Goal: Information Seeking & Learning: Learn about a topic

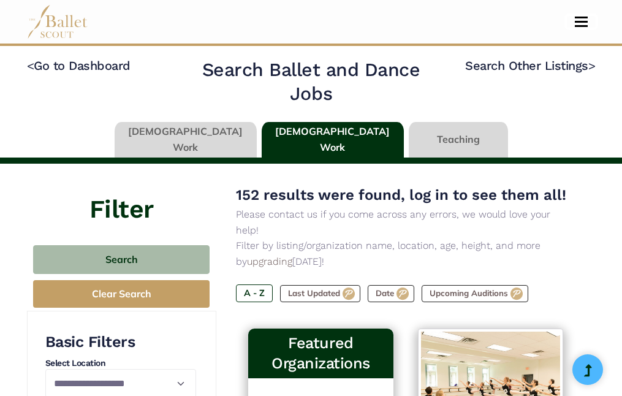
click at [583, 19] on button "Toggle navigation" at bounding box center [581, 22] width 29 height 12
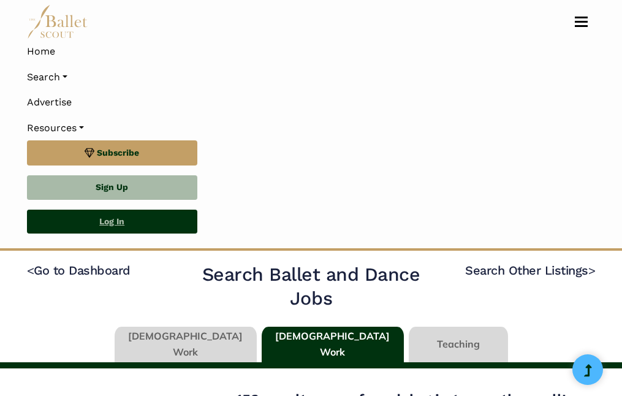
click at [164, 220] on link "Log In" at bounding box center [112, 222] width 170 height 25
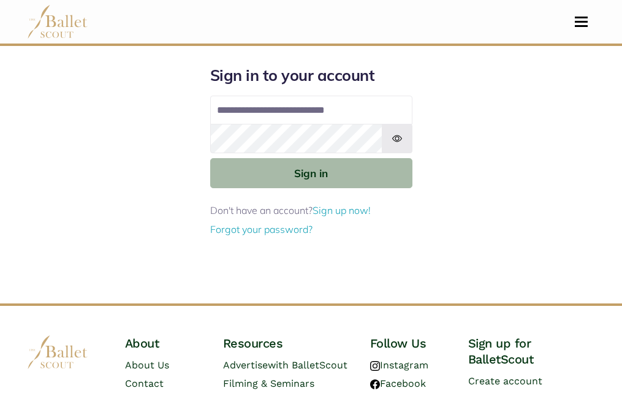
type input "**********"
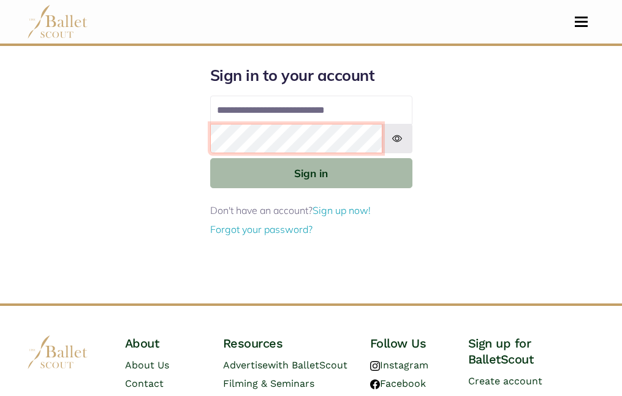
click at [210, 158] on button "Sign in" at bounding box center [311, 173] width 202 height 30
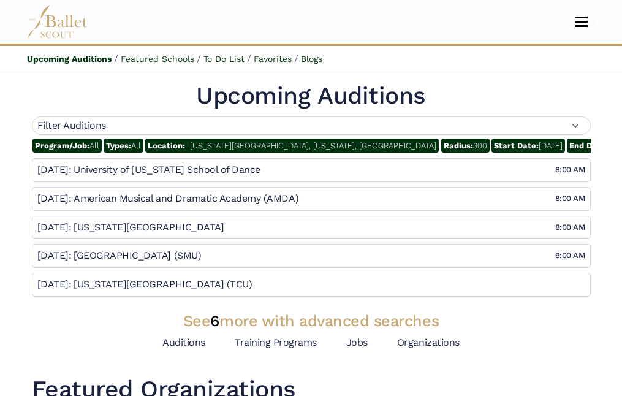
click at [580, 23] on button "Toggle navigation" at bounding box center [581, 22] width 29 height 12
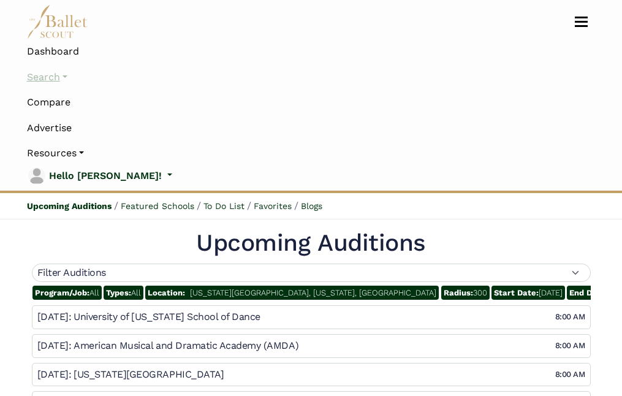
click at [49, 75] on link "Search" at bounding box center [311, 77] width 569 height 26
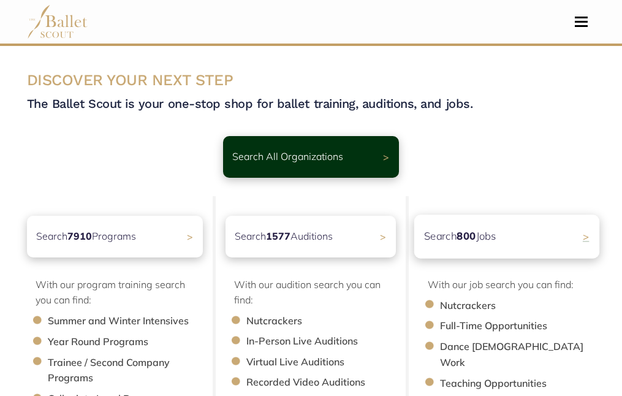
click at [474, 248] on div "Search 800 Jobs >" at bounding box center [507, 237] width 185 height 44
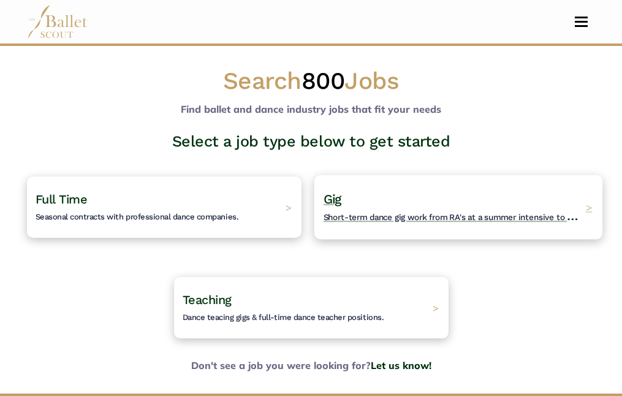
click at [421, 213] on span "Short-term dance gig work from RA's at a summer intensive to Nutcracker guestin…" at bounding box center [487, 215] width 328 height 15
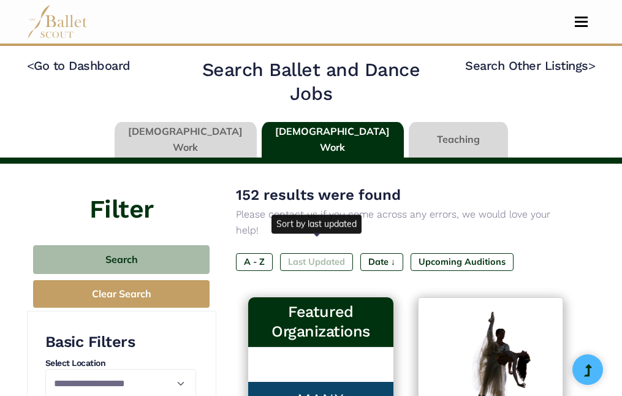
click at [332, 253] on label "Last Updated" at bounding box center [316, 261] width 73 height 17
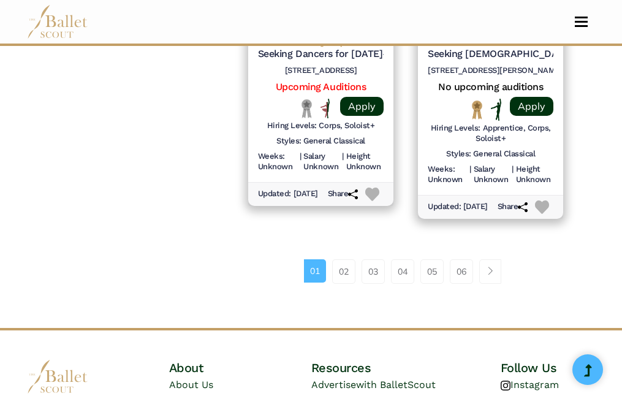
scroll to position [1785, 0]
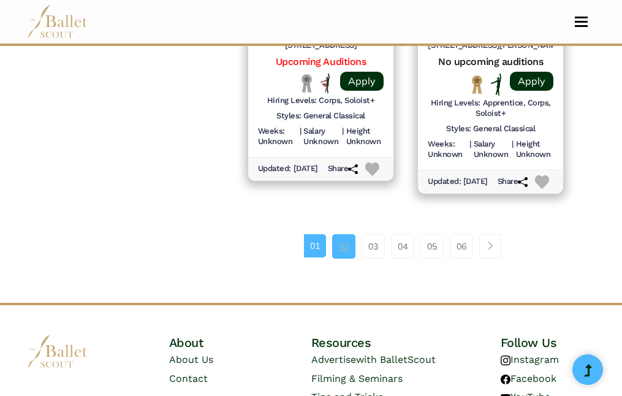
click at [342, 259] on link "02" at bounding box center [343, 246] width 23 height 25
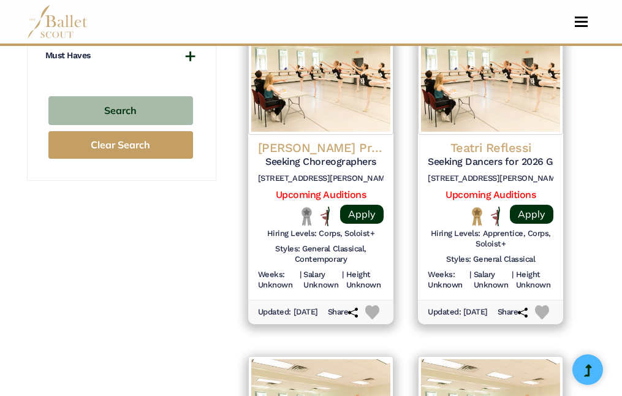
scroll to position [1317, 0]
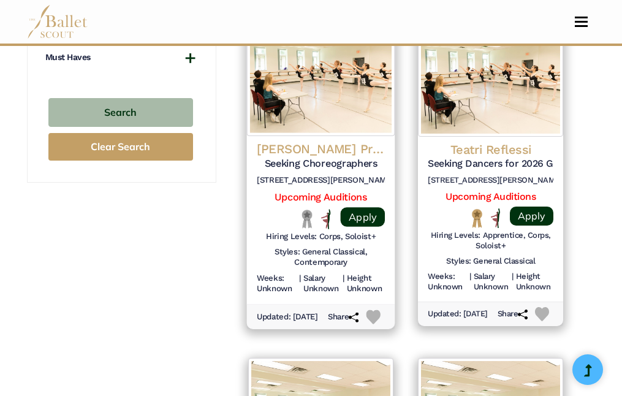
click at [320, 151] on h4 "Brockus Project Ballet" at bounding box center [321, 149] width 128 height 17
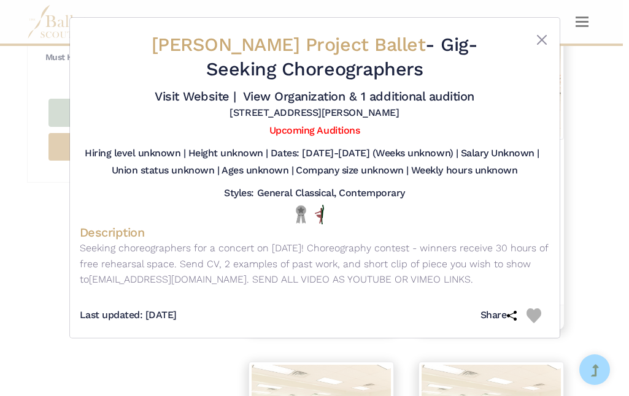
click at [534, 40] on div at bounding box center [529, 59] width 39 height 53
click at [537, 38] on button "Close" at bounding box center [541, 40] width 15 height 15
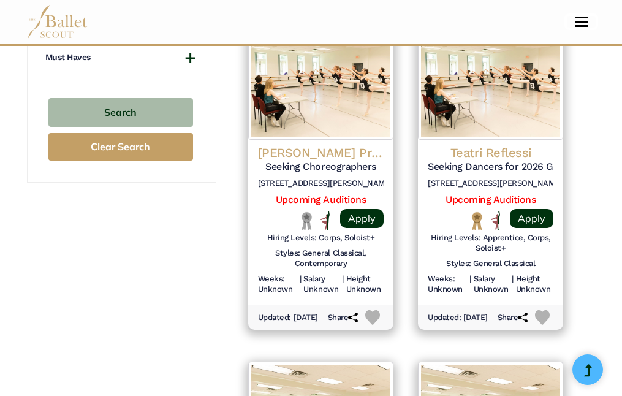
click at [586, 21] on span "Toggle navigation" at bounding box center [581, 22] width 13 height 2
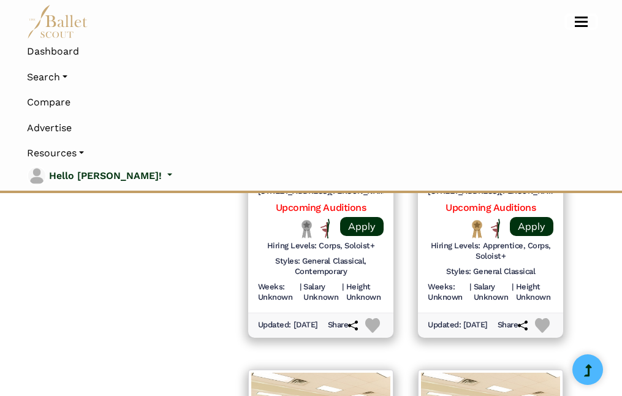
scroll to position [1464, 0]
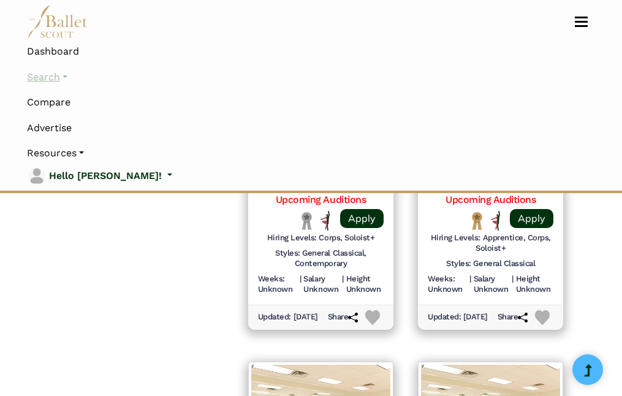
click at [53, 75] on link "Search" at bounding box center [311, 77] width 569 height 26
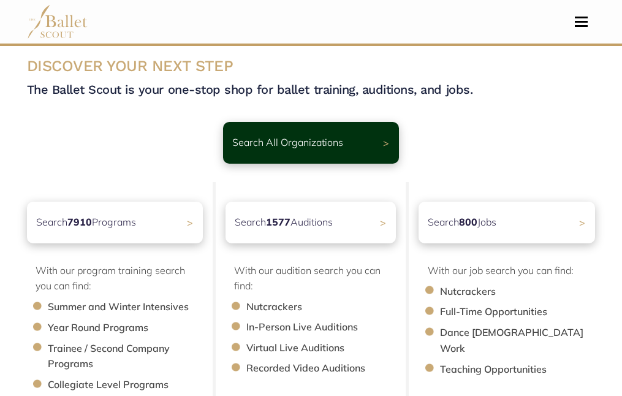
scroll to position [15, 0]
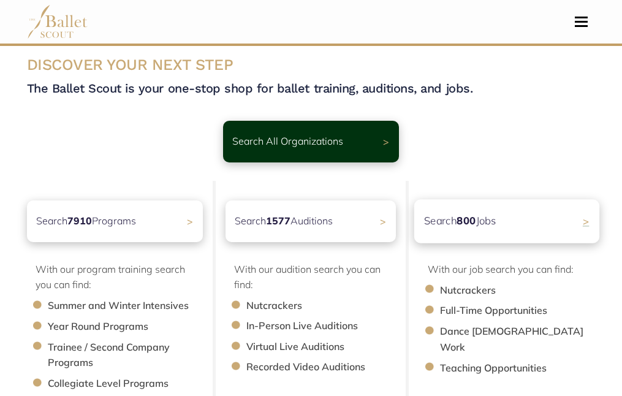
click at [459, 226] on p "Search 800 Jobs" at bounding box center [460, 221] width 72 height 17
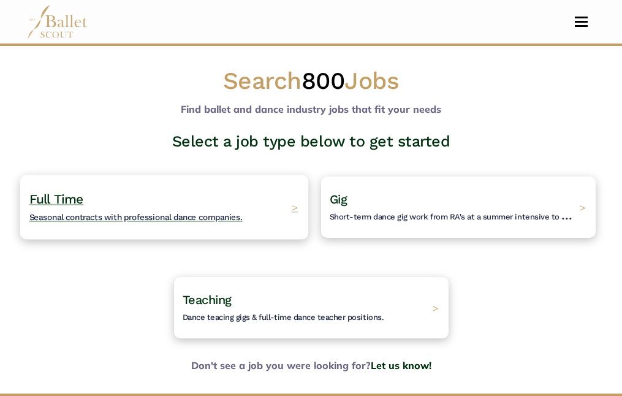
click at [83, 207] on h4 "Full Time Seasonal contracts with professional dance companies." at bounding box center [135, 208] width 213 height 34
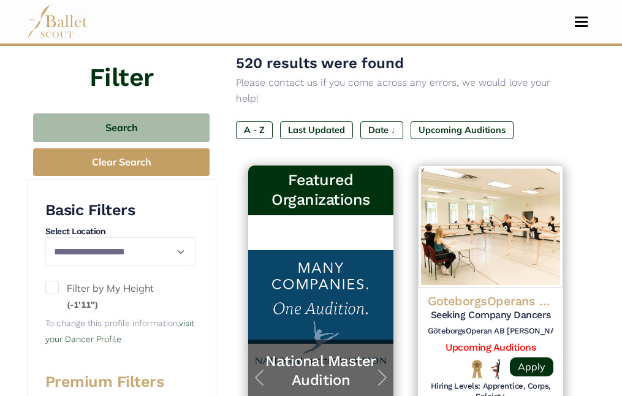
scroll to position [115, 0]
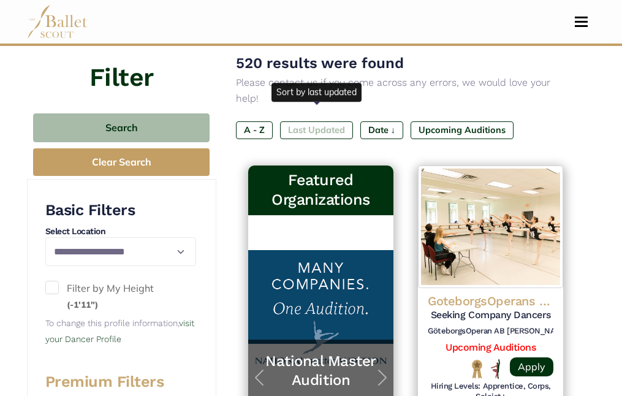
click at [322, 121] on label "Last Updated" at bounding box center [316, 129] width 73 height 17
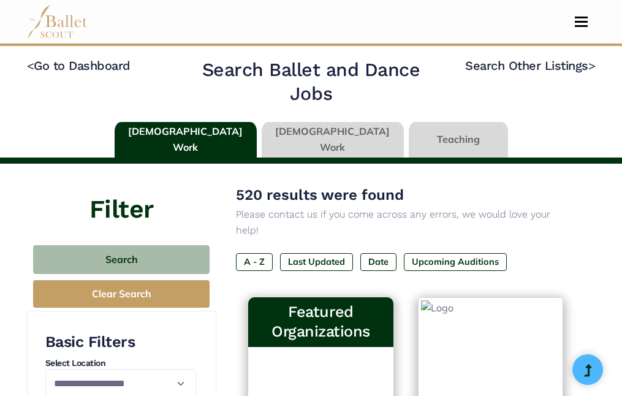
type input "******"
type input "*****"
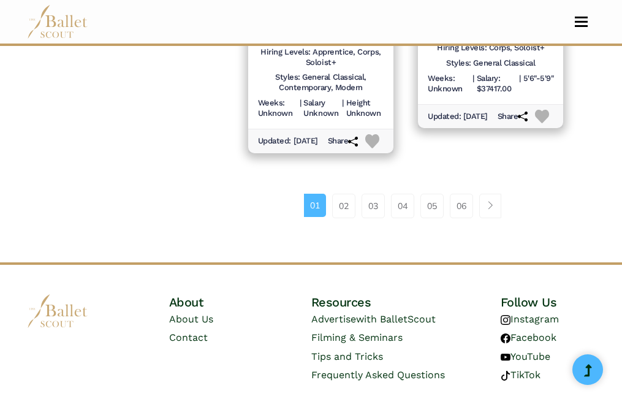
scroll to position [1835, 0]
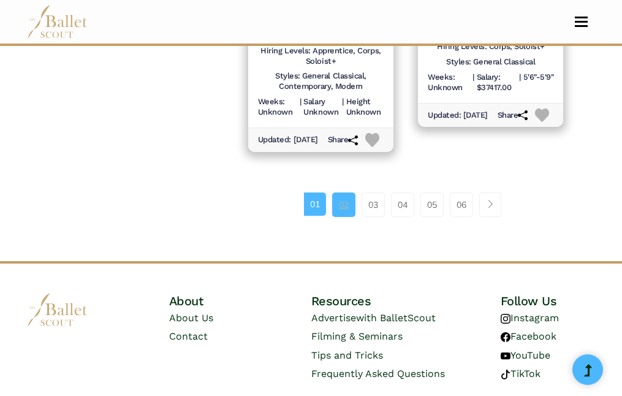
click at [337, 217] on link "02" at bounding box center [343, 205] width 23 height 25
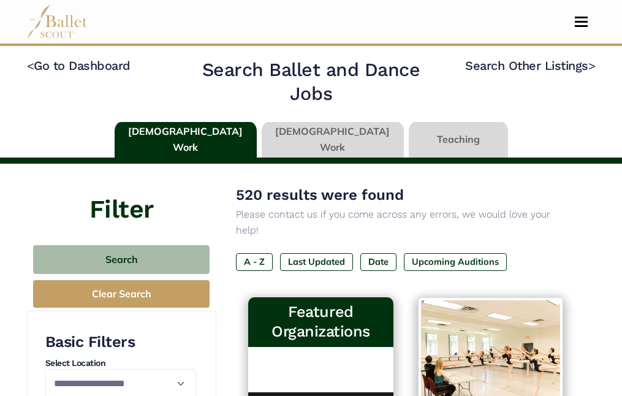
click at [426, 142] on link at bounding box center [458, 139] width 99 height 35
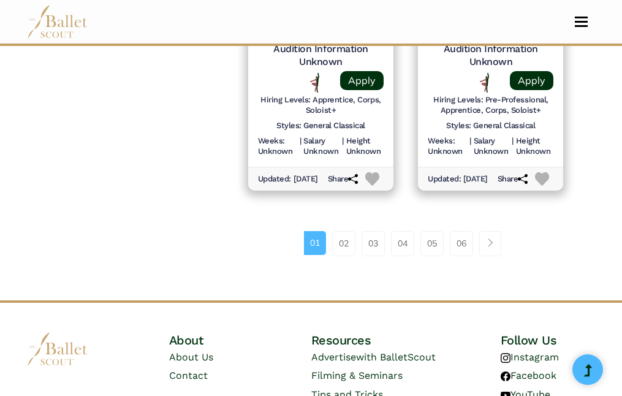
scroll to position [1858, 0]
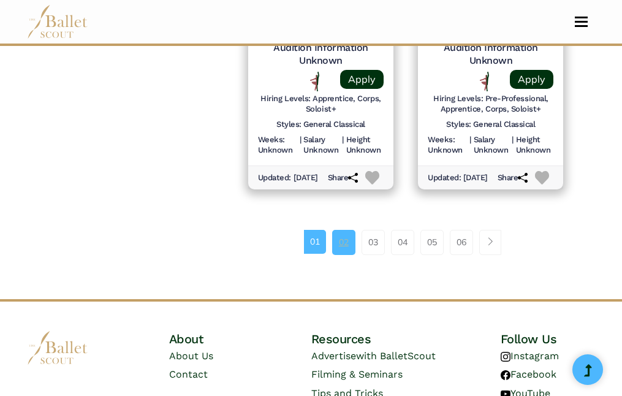
click at [346, 254] on link "02" at bounding box center [343, 242] width 23 height 25
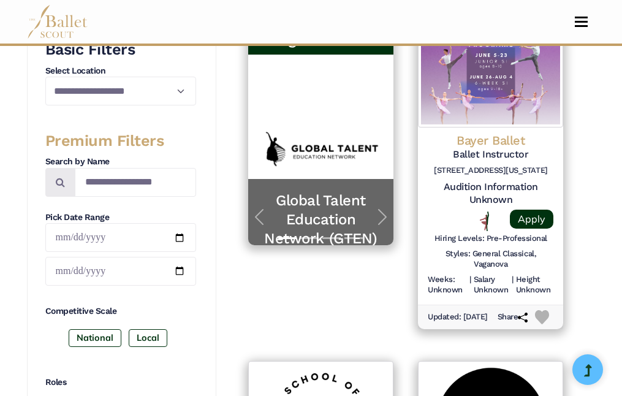
scroll to position [220, 0]
